Goal: Find specific page/section: Find specific page/section

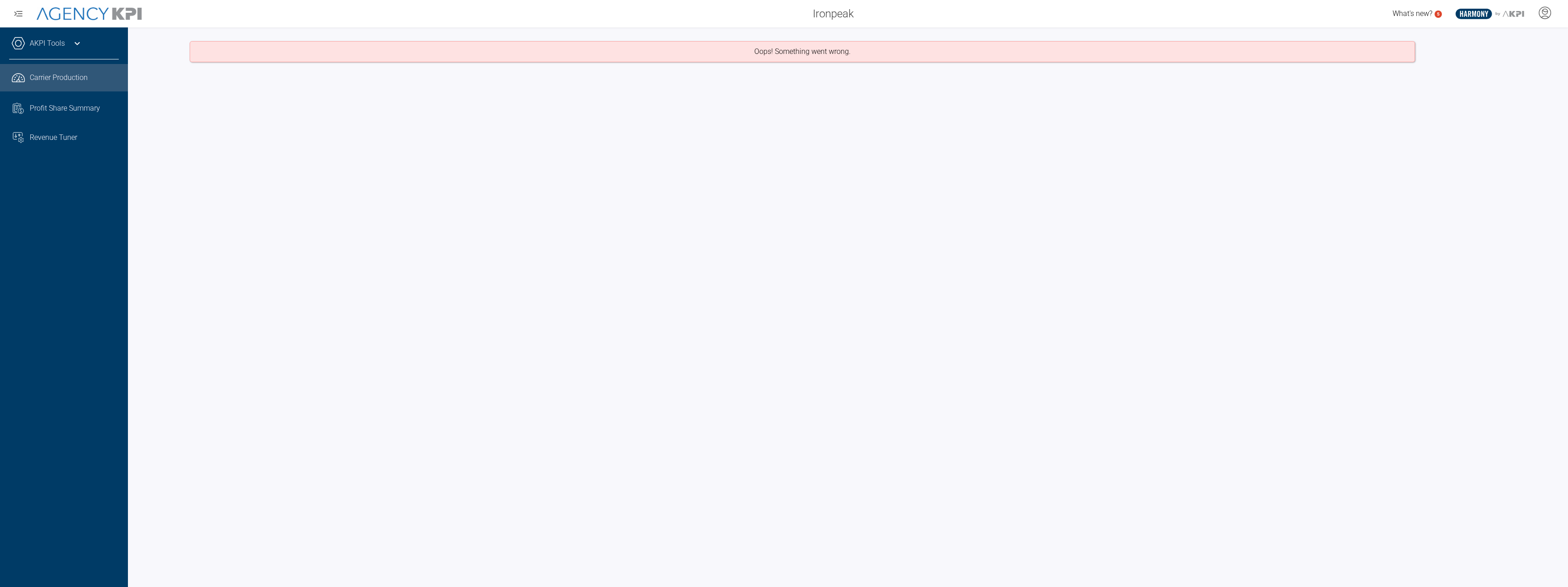
click at [68, 242] on div "AKPI Tools Core Production Data Upload Agency Code Mapping Carrier Data Health …" at bounding box center [64, 307] width 128 height 560
